Goal: Find specific page/section: Find specific page/section

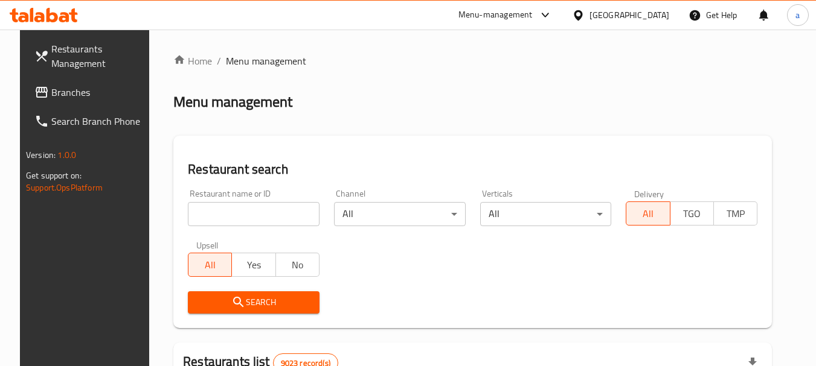
click at [81, 95] on span "Branches" at bounding box center [98, 92] width 95 height 14
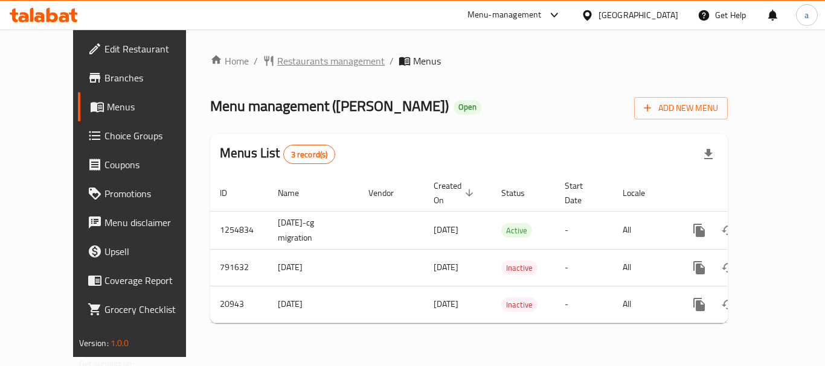
click at [277, 60] on span "Restaurants management" at bounding box center [330, 61] width 107 height 14
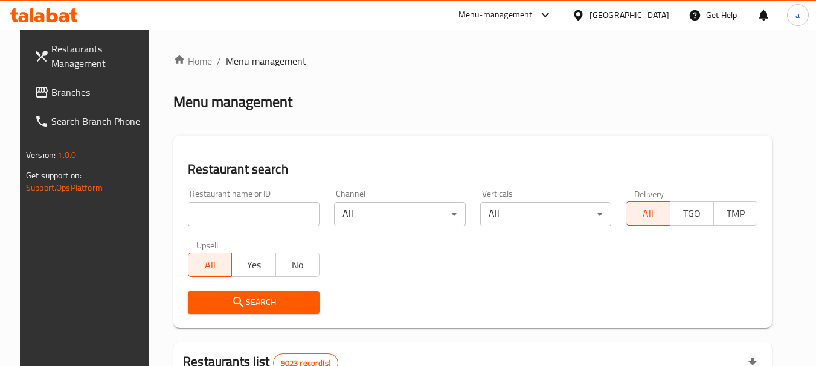
click at [51, 97] on span "Branches" at bounding box center [98, 92] width 95 height 14
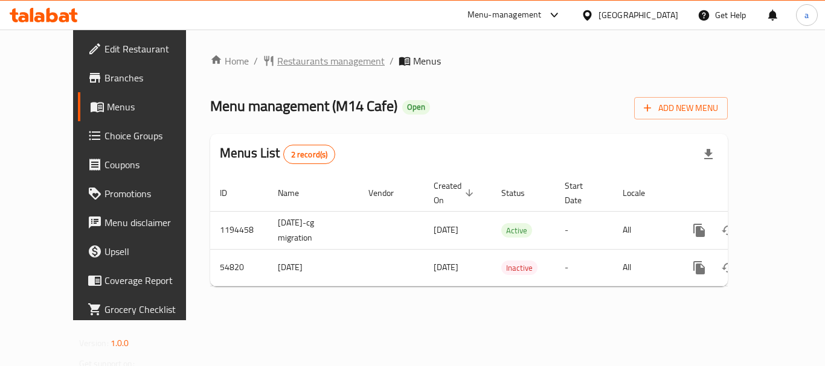
click at [284, 63] on span "Restaurants management" at bounding box center [330, 61] width 107 height 14
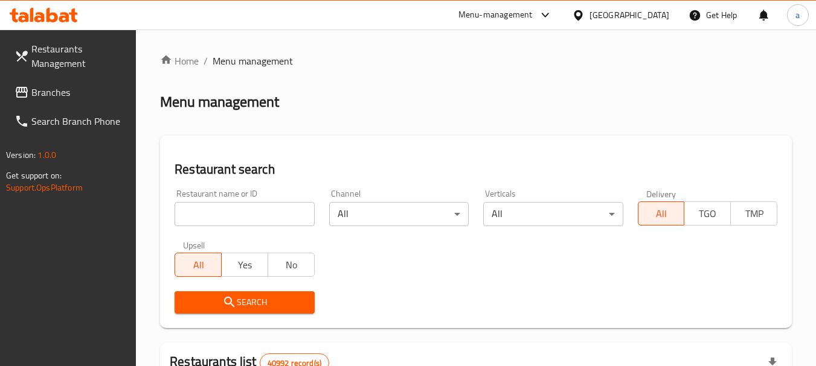
click at [83, 89] on span "Branches" at bounding box center [78, 92] width 95 height 14
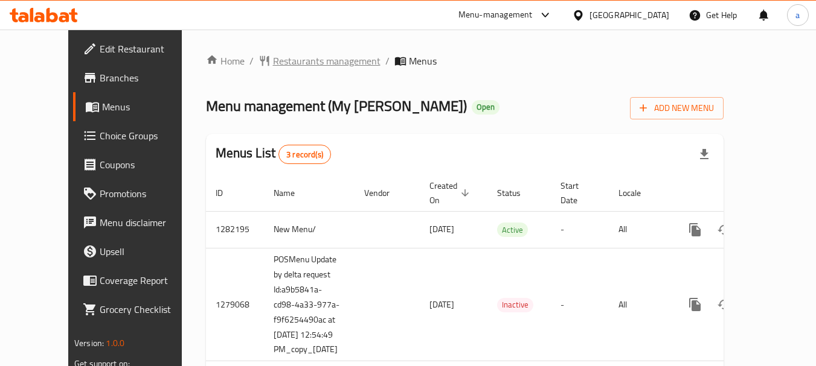
click at [304, 54] on span "Restaurants management" at bounding box center [326, 61] width 107 height 14
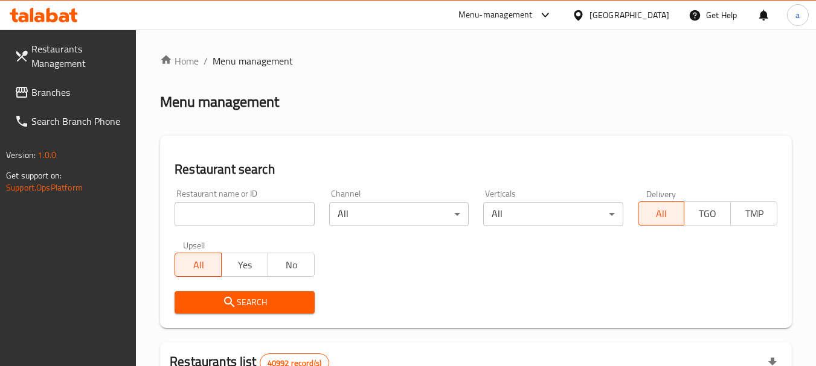
click at [235, 215] on input "search" at bounding box center [243, 214] width 139 height 24
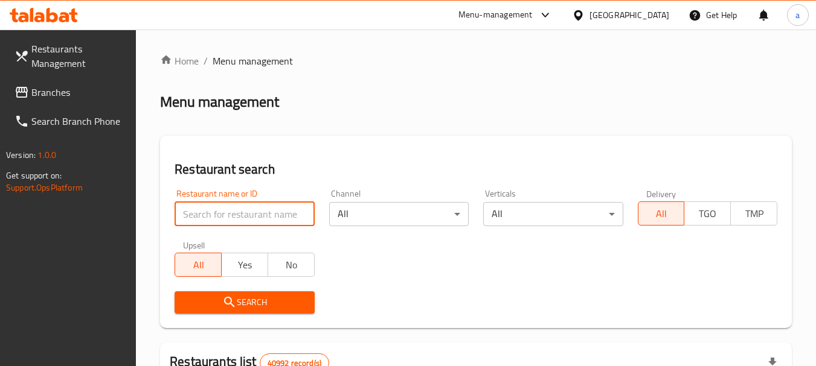
click at [235, 215] on input "search" at bounding box center [243, 214] width 139 height 24
paste input "690310"
type input "690310"
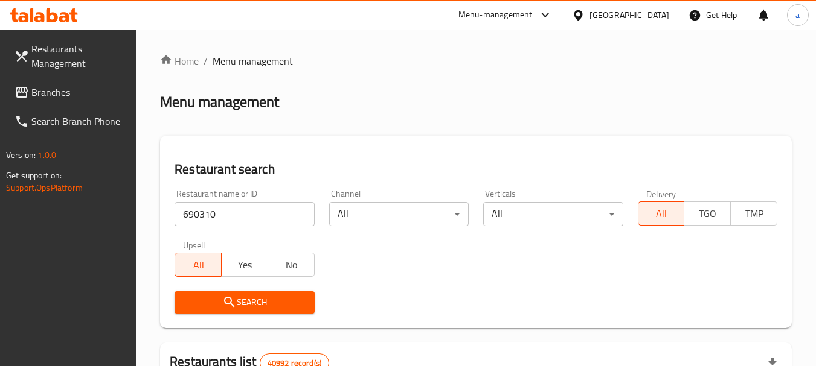
click at [241, 305] on span "Search" at bounding box center [244, 302] width 120 height 15
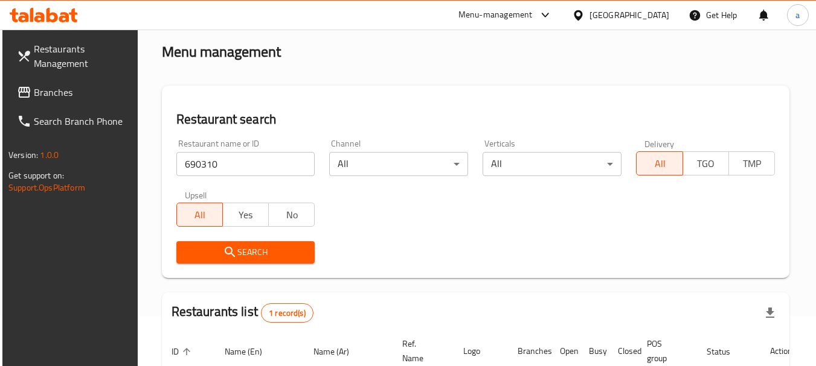
scroll to position [172, 0]
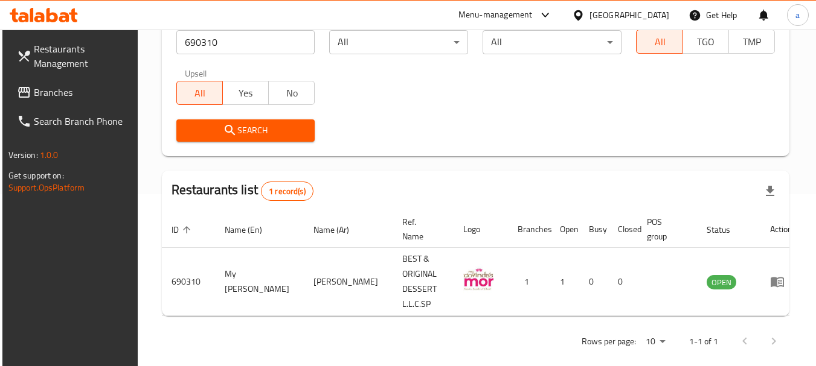
click at [60, 90] on span "Branches" at bounding box center [81, 92] width 95 height 14
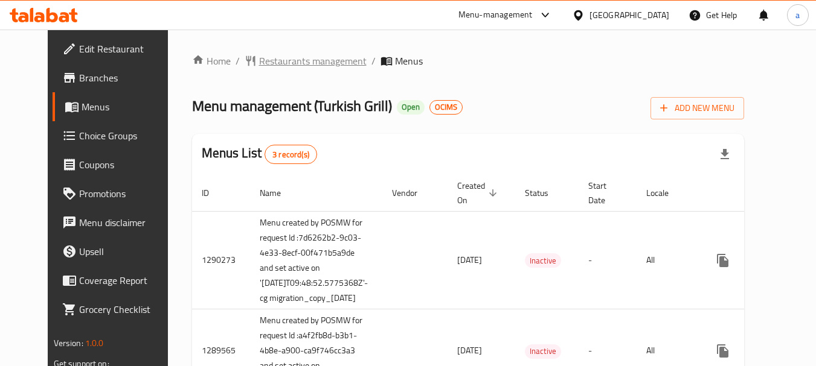
click at [316, 59] on span "Restaurants management" at bounding box center [312, 61] width 107 height 14
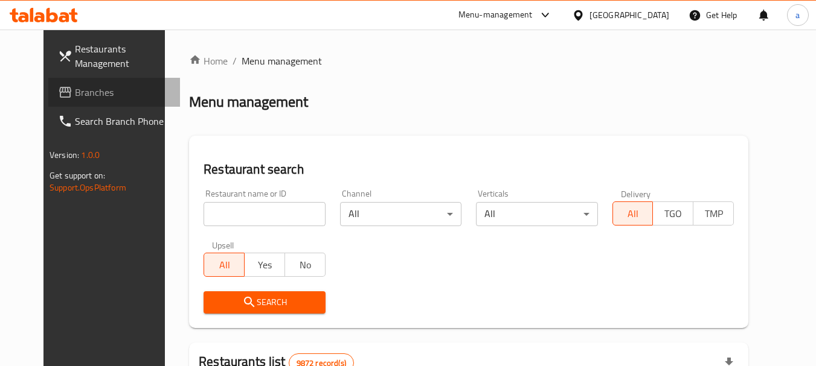
click at [103, 92] on span "Branches" at bounding box center [122, 92] width 95 height 14
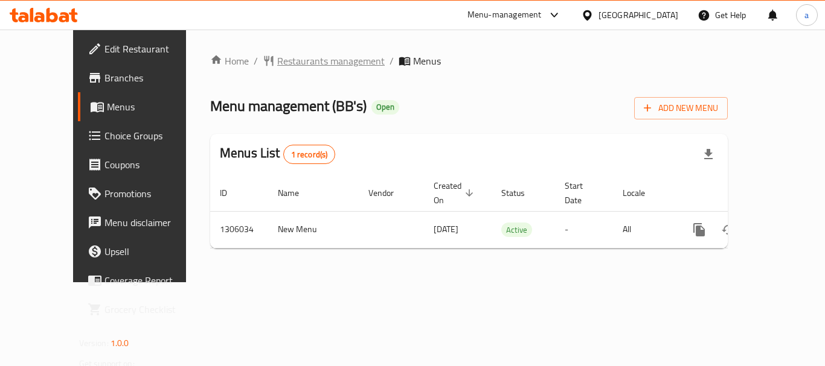
click at [277, 60] on span "Restaurants management" at bounding box center [330, 61] width 107 height 14
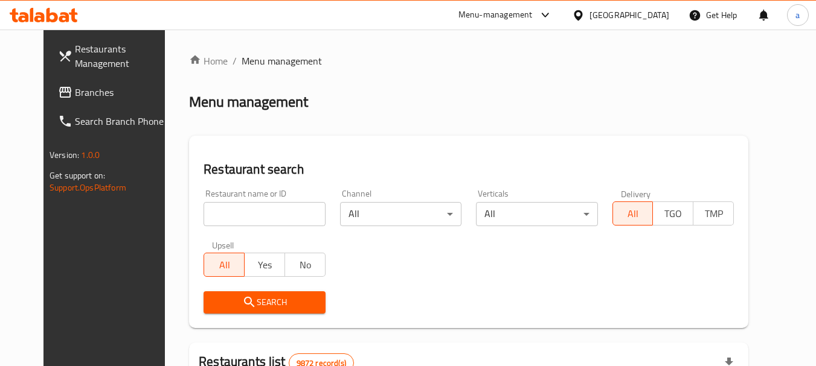
click at [85, 97] on span "Branches" at bounding box center [122, 92] width 95 height 14
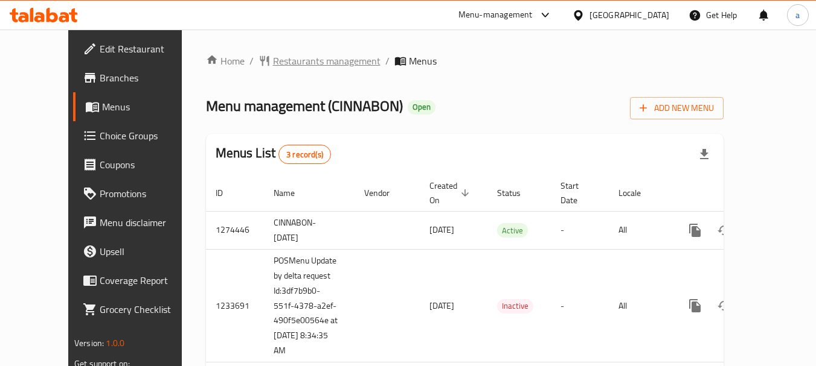
click at [295, 60] on span "Restaurants management" at bounding box center [326, 61] width 107 height 14
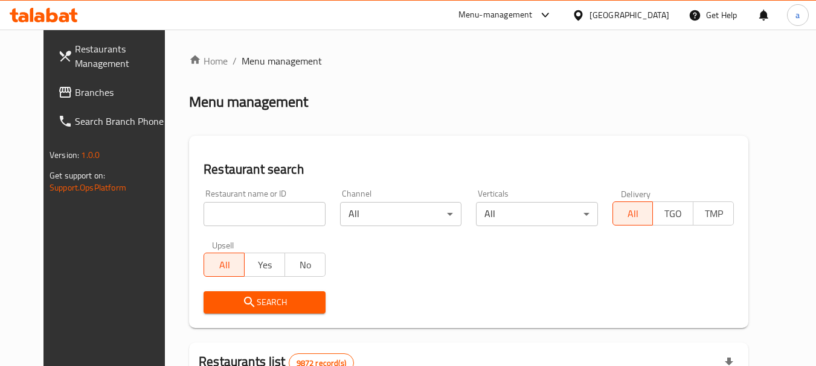
click at [248, 229] on div "Restaurant name or ID Restaurant name or ID" at bounding box center [264, 207] width 136 height 51
click at [255, 211] on input "search" at bounding box center [263, 214] width 121 height 24
paste input "119"
type input "119"
click at [213, 301] on span "Search" at bounding box center [264, 302] width 102 height 15
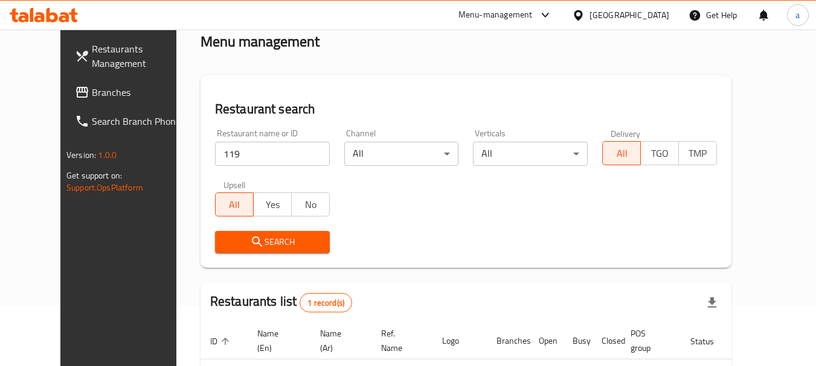
scroll to position [162, 0]
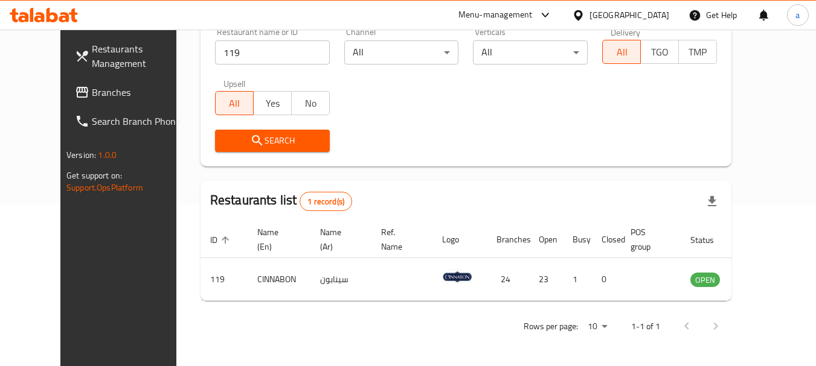
click at [92, 93] on span "Branches" at bounding box center [139, 92] width 95 height 14
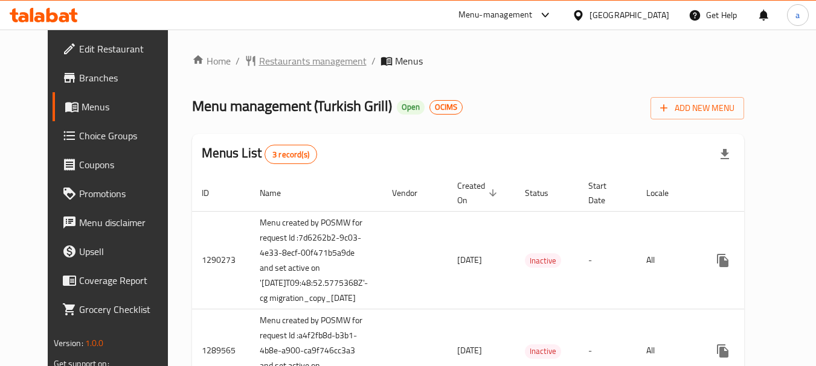
click at [302, 56] on span "Restaurants management" at bounding box center [312, 61] width 107 height 14
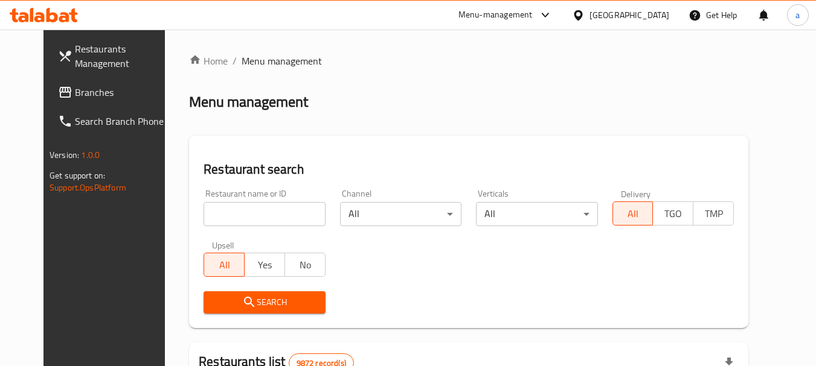
click at [261, 198] on div "Restaurant name or ID Restaurant name or ID" at bounding box center [263, 208] width 121 height 37
click at [258, 209] on input "search" at bounding box center [263, 214] width 121 height 24
paste input "172"
type input "172"
click at [213, 298] on span "Search" at bounding box center [264, 302] width 102 height 15
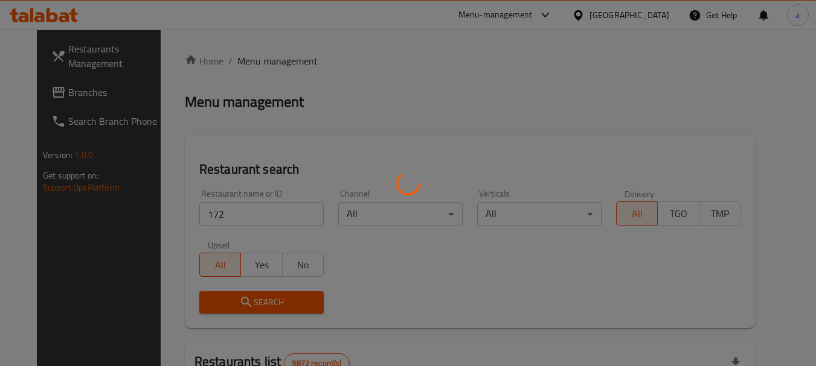
scroll to position [121, 0]
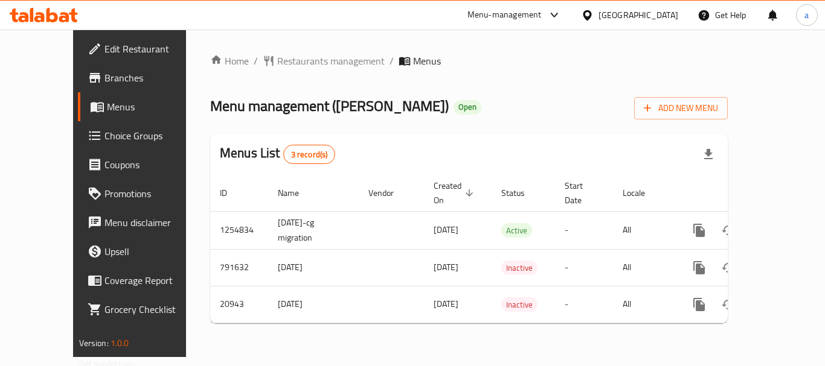
click at [277, 62] on span "Restaurants management" at bounding box center [330, 61] width 107 height 14
click at [303, 54] on span "Restaurants management" at bounding box center [330, 61] width 107 height 14
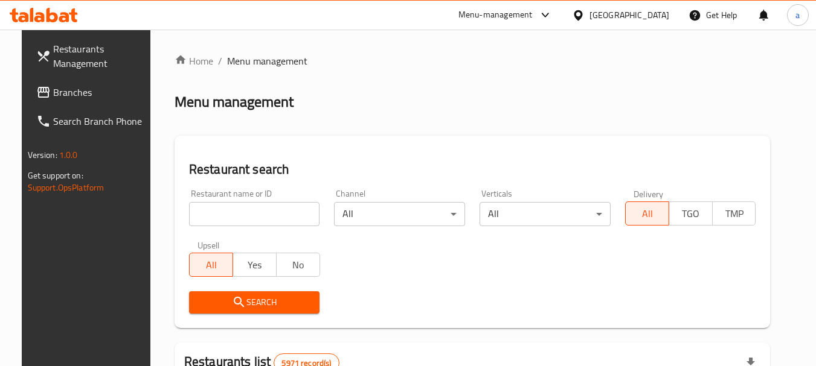
click at [91, 83] on link "Branches" at bounding box center [93, 92] width 132 height 29
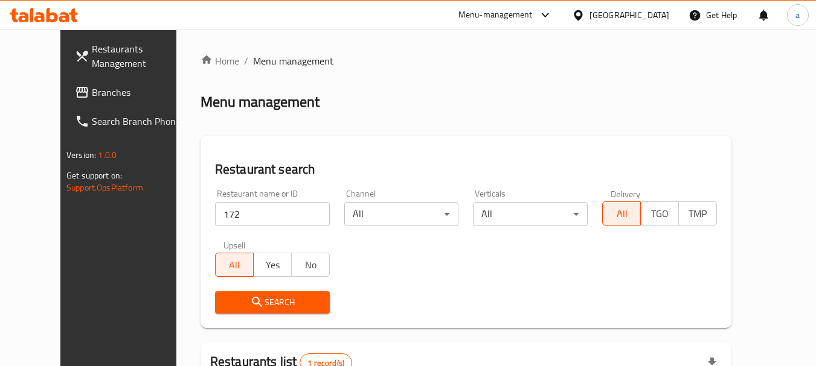
scroll to position [121, 0]
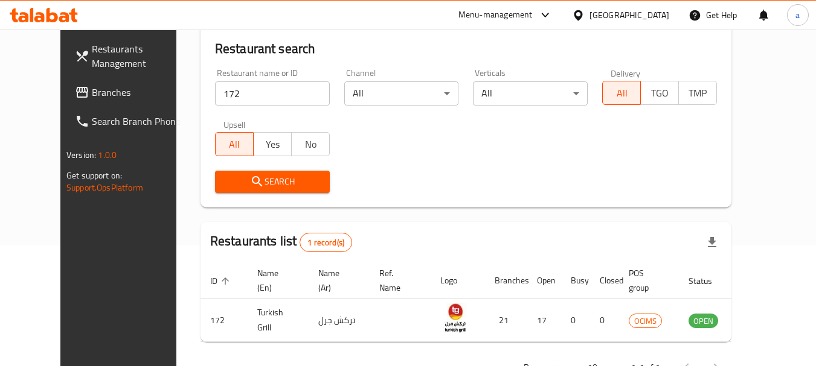
click at [92, 94] on span "Branches" at bounding box center [139, 92] width 95 height 14
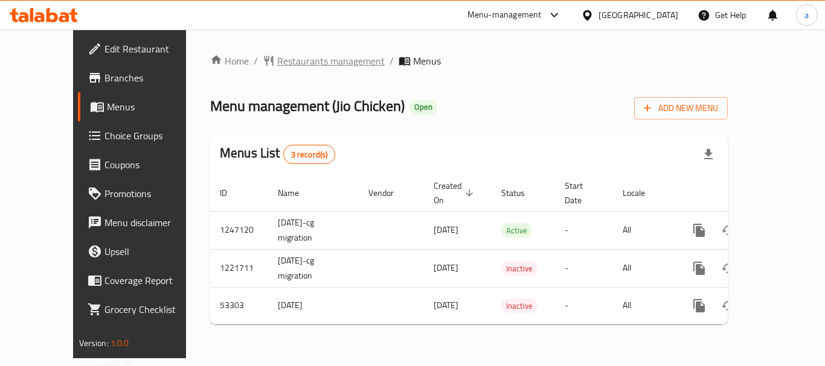
click at [282, 67] on span "Restaurants management" at bounding box center [330, 61] width 107 height 14
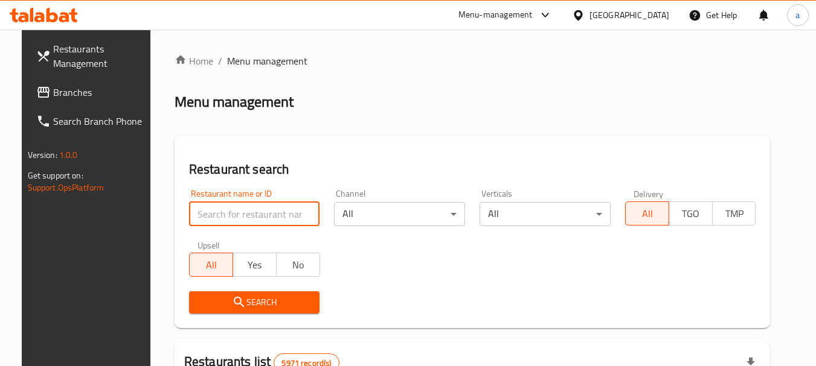
drag, startPoint x: 190, startPoint y: 204, endPoint x: 167, endPoint y: 182, distance: 31.6
click at [190, 204] on input "search" at bounding box center [254, 214] width 131 height 24
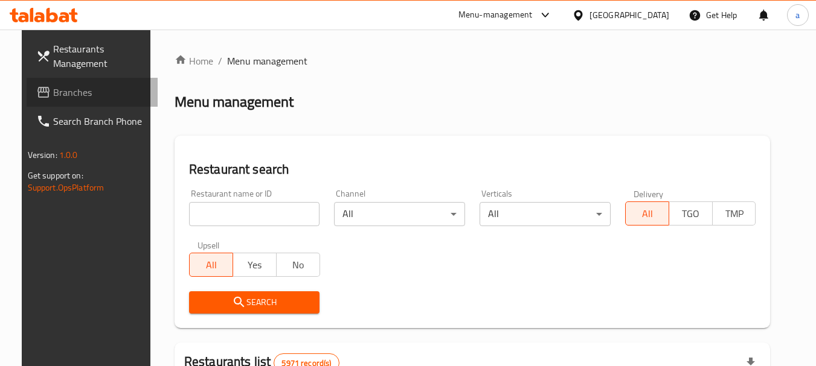
click at [69, 81] on link "Branches" at bounding box center [93, 92] width 132 height 29
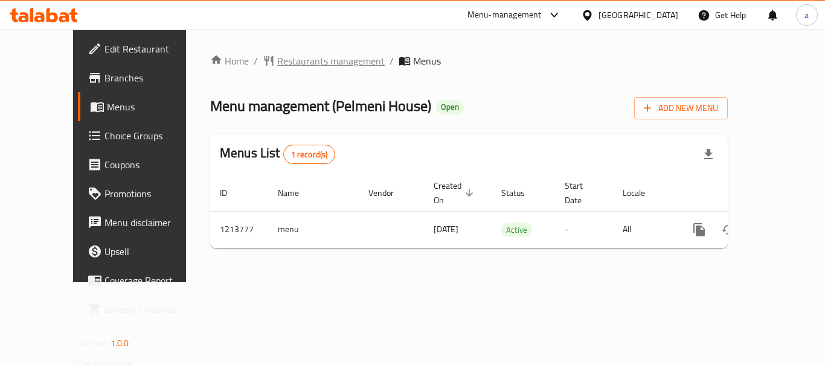
click at [277, 56] on span "Restaurants management" at bounding box center [330, 61] width 107 height 14
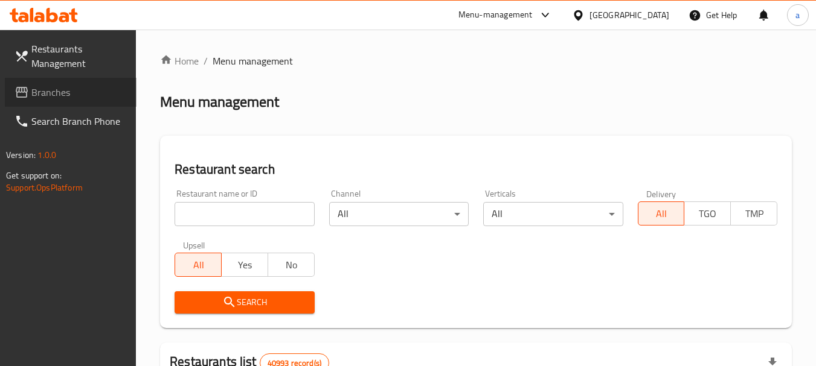
click at [77, 94] on span "Branches" at bounding box center [78, 92] width 95 height 14
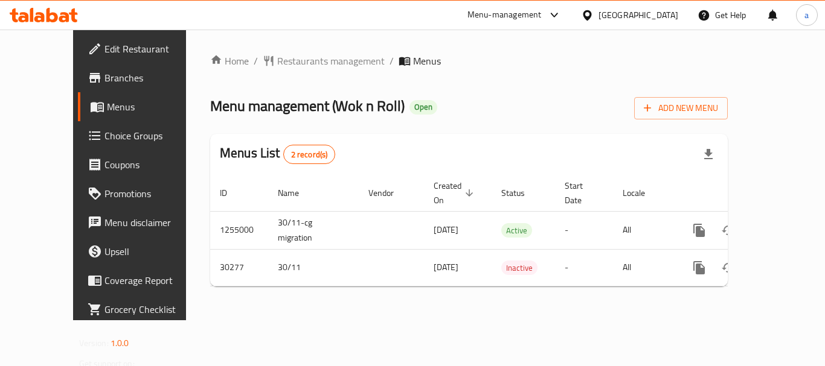
click at [292, 70] on div "Home / Restaurants management / Menus Menu management ( Wok n Roll ) Open Add N…" at bounding box center [468, 175] width 517 height 243
click at [277, 63] on span "Restaurants management" at bounding box center [330, 61] width 107 height 14
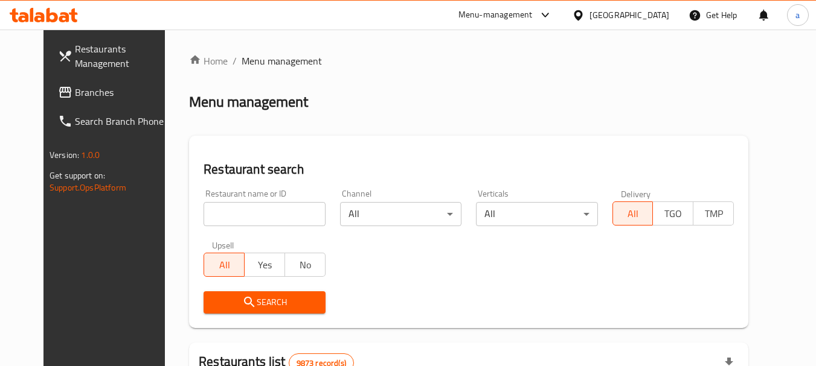
click at [75, 88] on span "Branches" at bounding box center [122, 92] width 95 height 14
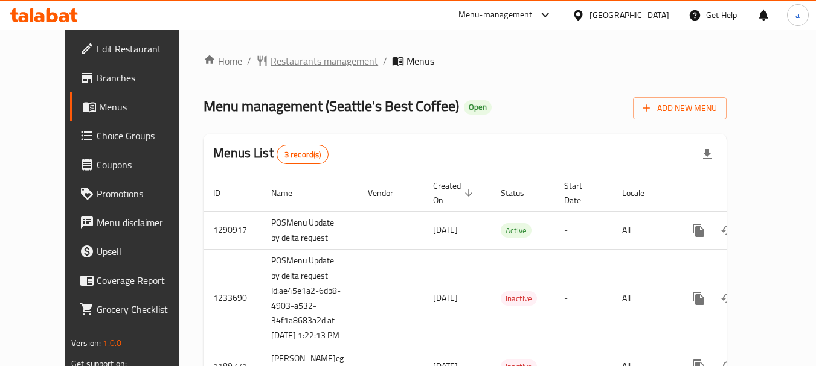
click at [277, 68] on span "Restaurants management" at bounding box center [323, 61] width 107 height 14
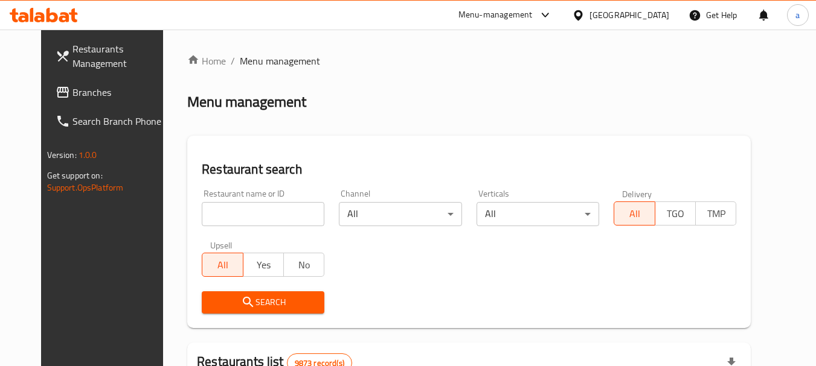
click at [252, 218] on input "search" at bounding box center [263, 214] width 123 height 24
paste input "644956"
type input "644956"
click at [241, 296] on icon "submit" at bounding box center [248, 302] width 14 height 14
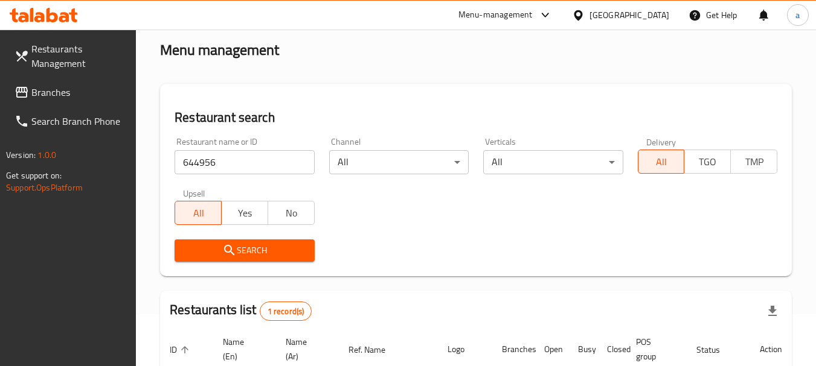
scroll to position [51, 0]
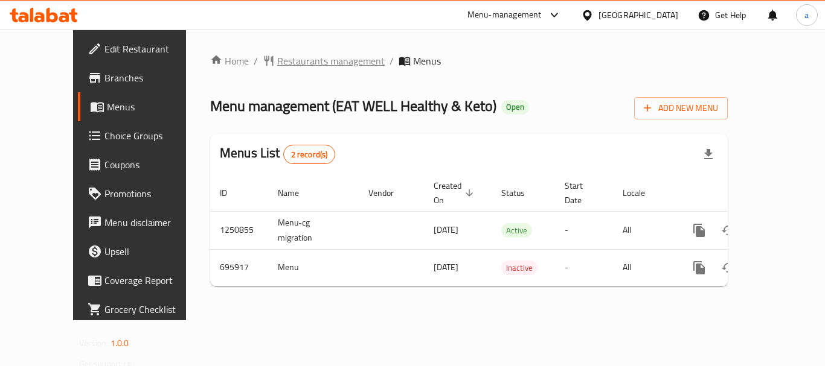
click at [304, 64] on span "Restaurants management" at bounding box center [330, 61] width 107 height 14
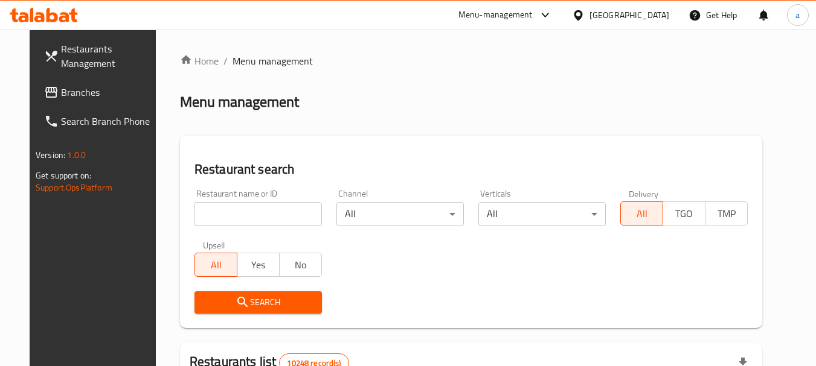
click at [44, 86] on icon at bounding box center [51, 92] width 14 height 14
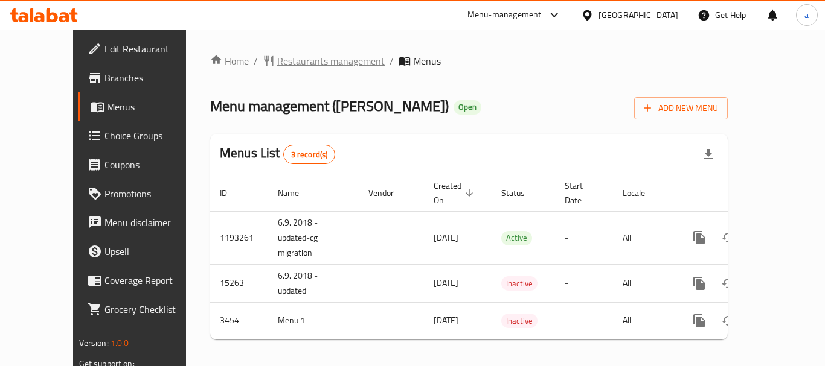
click at [279, 64] on span "Restaurants management" at bounding box center [330, 61] width 107 height 14
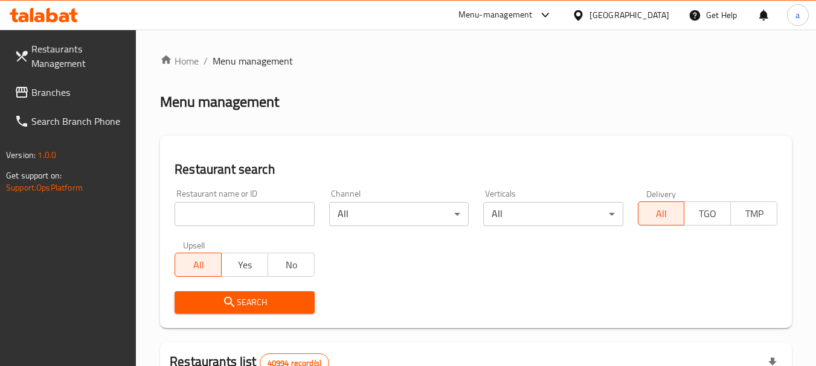
click at [28, 92] on icon at bounding box center [21, 92] width 14 height 14
